Goal: Find specific page/section: Find specific page/section

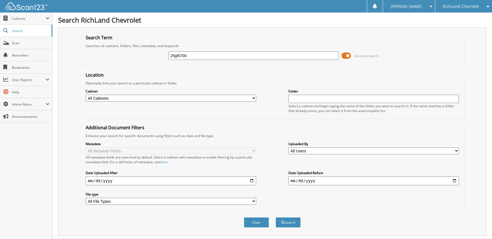
type input "25gt5700"
click at [276, 217] on button "Search" at bounding box center [288, 222] width 25 height 10
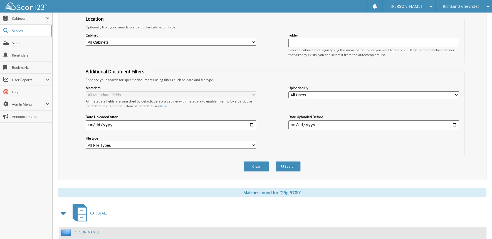
scroll to position [103, 0]
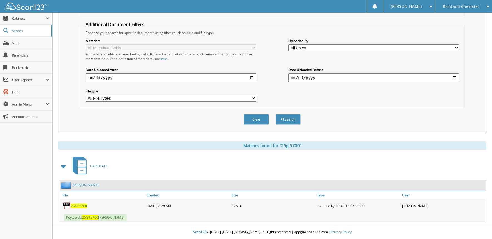
click at [86, 184] on link "FERNANDEZ, DARIAN" at bounding box center [86, 185] width 26 height 5
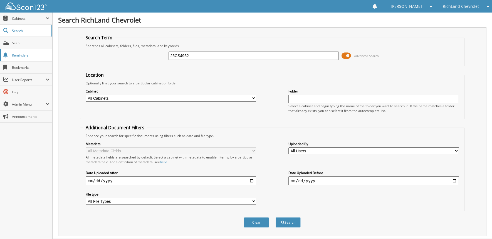
type input "25CS4952"
click at [276, 217] on button "Search" at bounding box center [288, 222] width 25 height 10
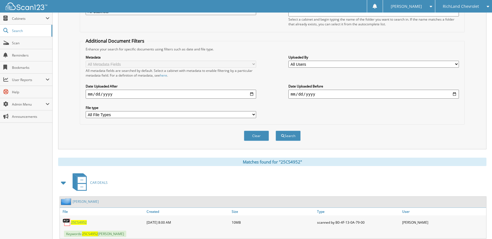
scroll to position [103, 0]
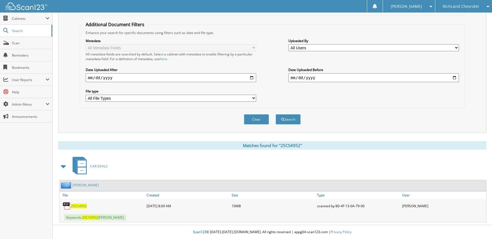
click at [82, 185] on link "WEDEL, STEVEN" at bounding box center [86, 185] width 26 height 5
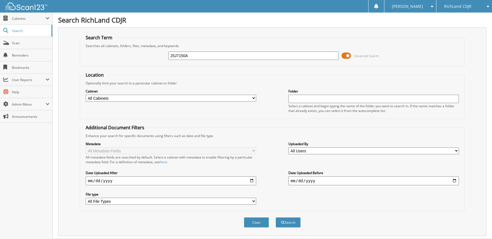
type input "25J7150A"
click at [276, 217] on button "Search" at bounding box center [288, 222] width 25 height 10
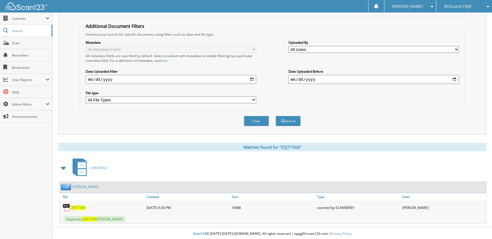
scroll to position [103, 0]
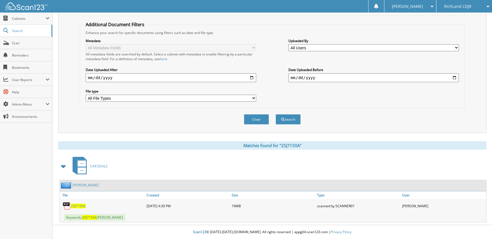
click at [97, 185] on link "[PERSON_NAME]" at bounding box center [86, 185] width 26 height 5
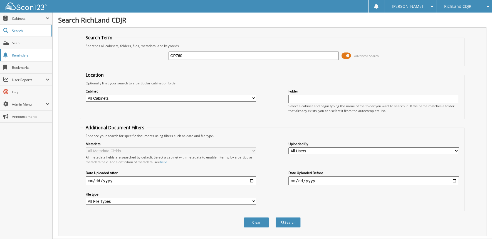
type input "CP760"
click at [276, 217] on button "Search" at bounding box center [288, 222] width 25 height 10
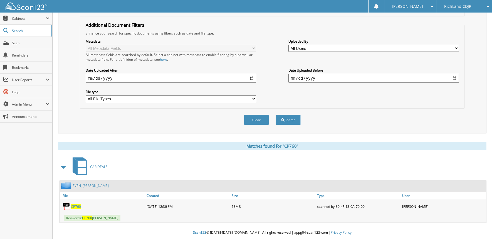
scroll to position [103, 0]
click at [80, 185] on link "EVEN, [PERSON_NAME]" at bounding box center [91, 185] width 36 height 5
